Goal: Information Seeking & Learning: Learn about a topic

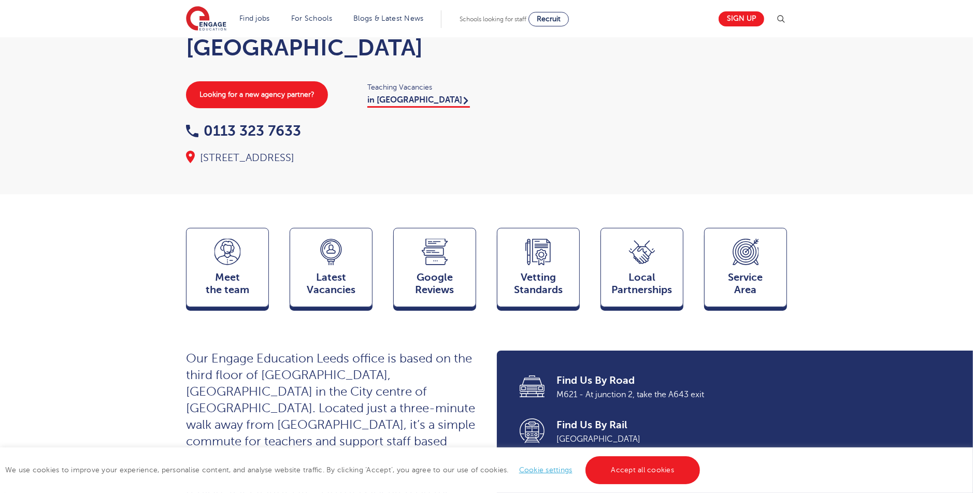
scroll to position [155, 0]
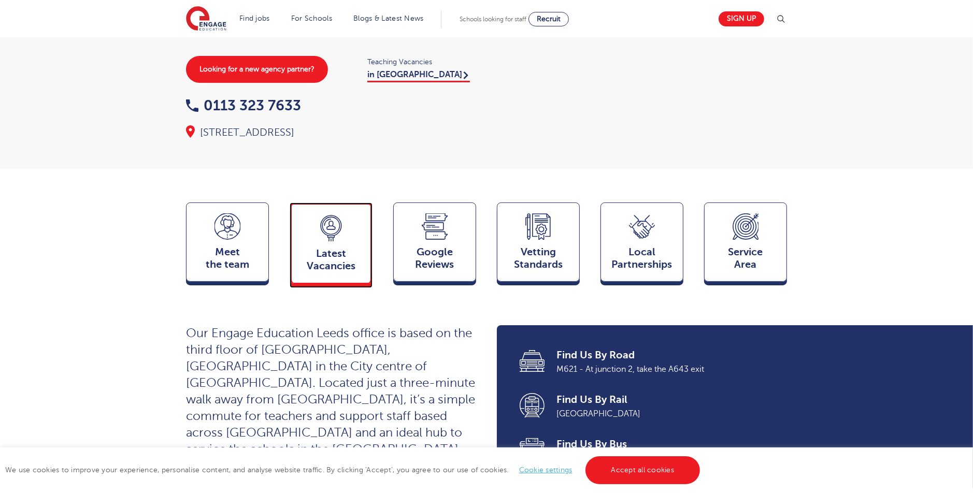
click at [351, 219] on div "Latest Vacancies Jobs" at bounding box center [331, 243] width 83 height 81
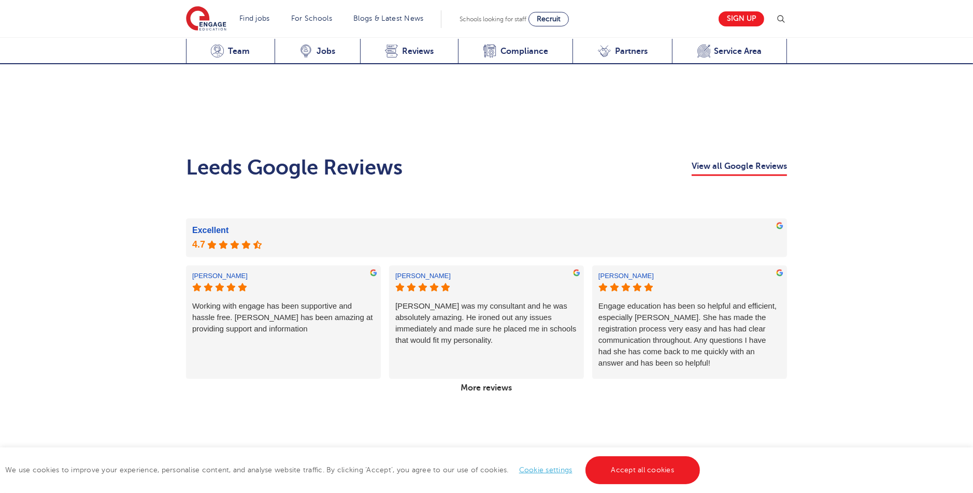
scroll to position [1329, 0]
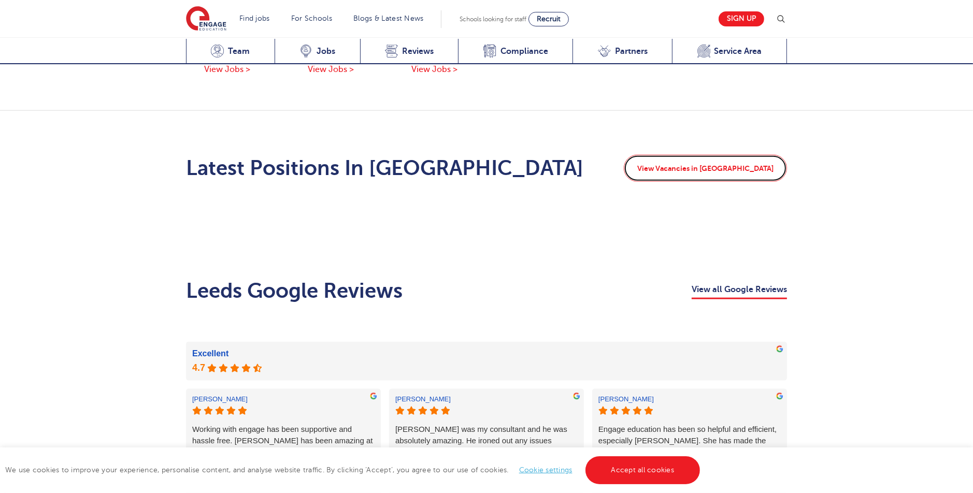
click at [710, 155] on link "View Vacancies in Bradford" at bounding box center [705, 168] width 163 height 27
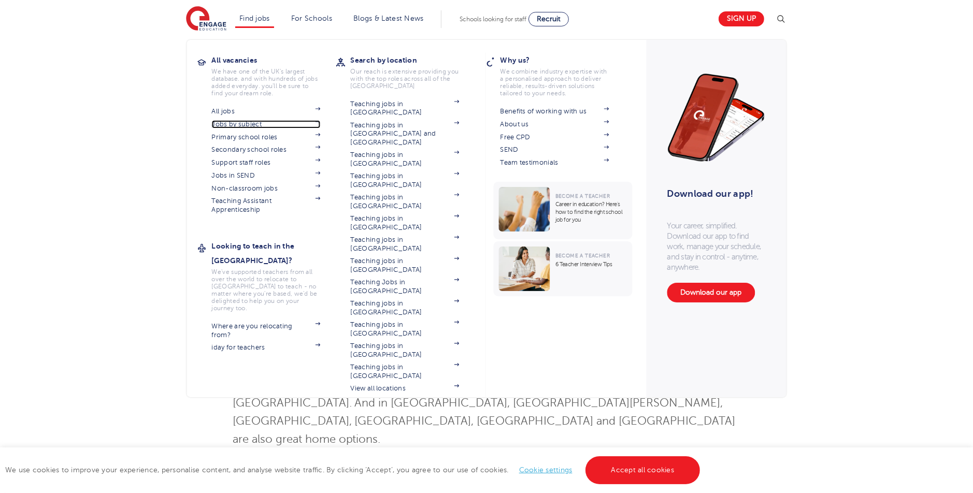
click at [240, 120] on link "Jobs by subject" at bounding box center [266, 124] width 109 height 8
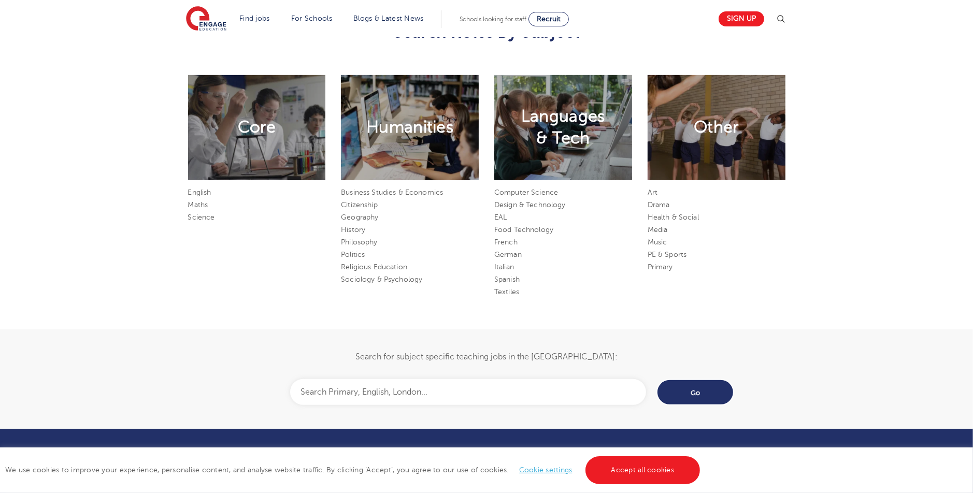
scroll to position [570, 0]
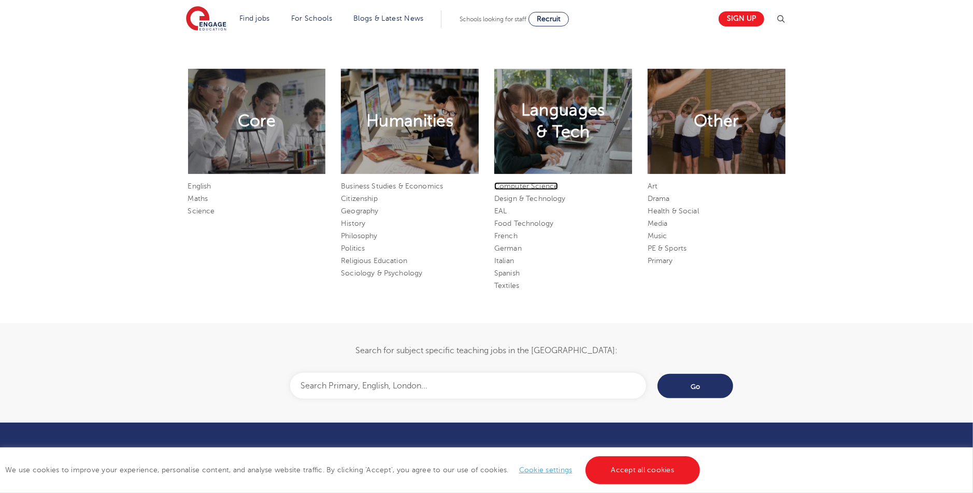
click at [527, 184] on link "Computer Science" at bounding box center [526, 186] width 64 height 8
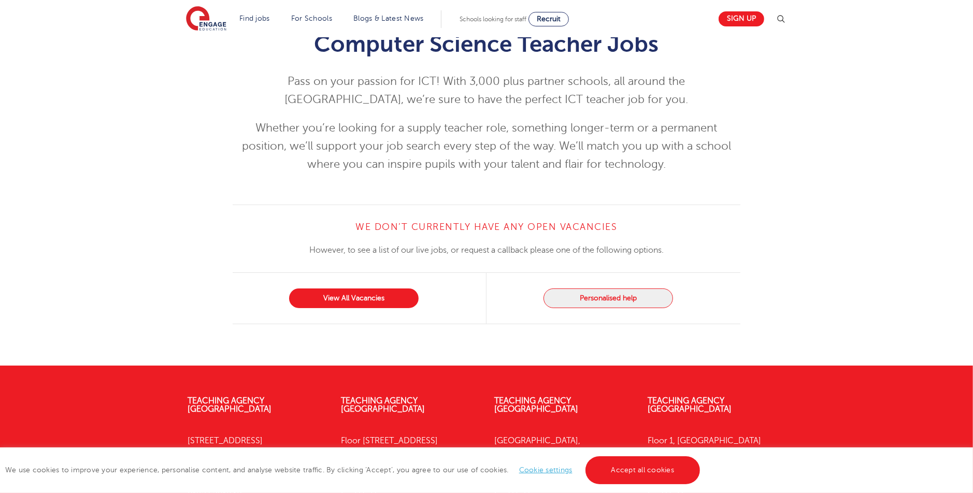
scroll to position [155, 0]
